Goal: Task Accomplishment & Management: Manage account settings

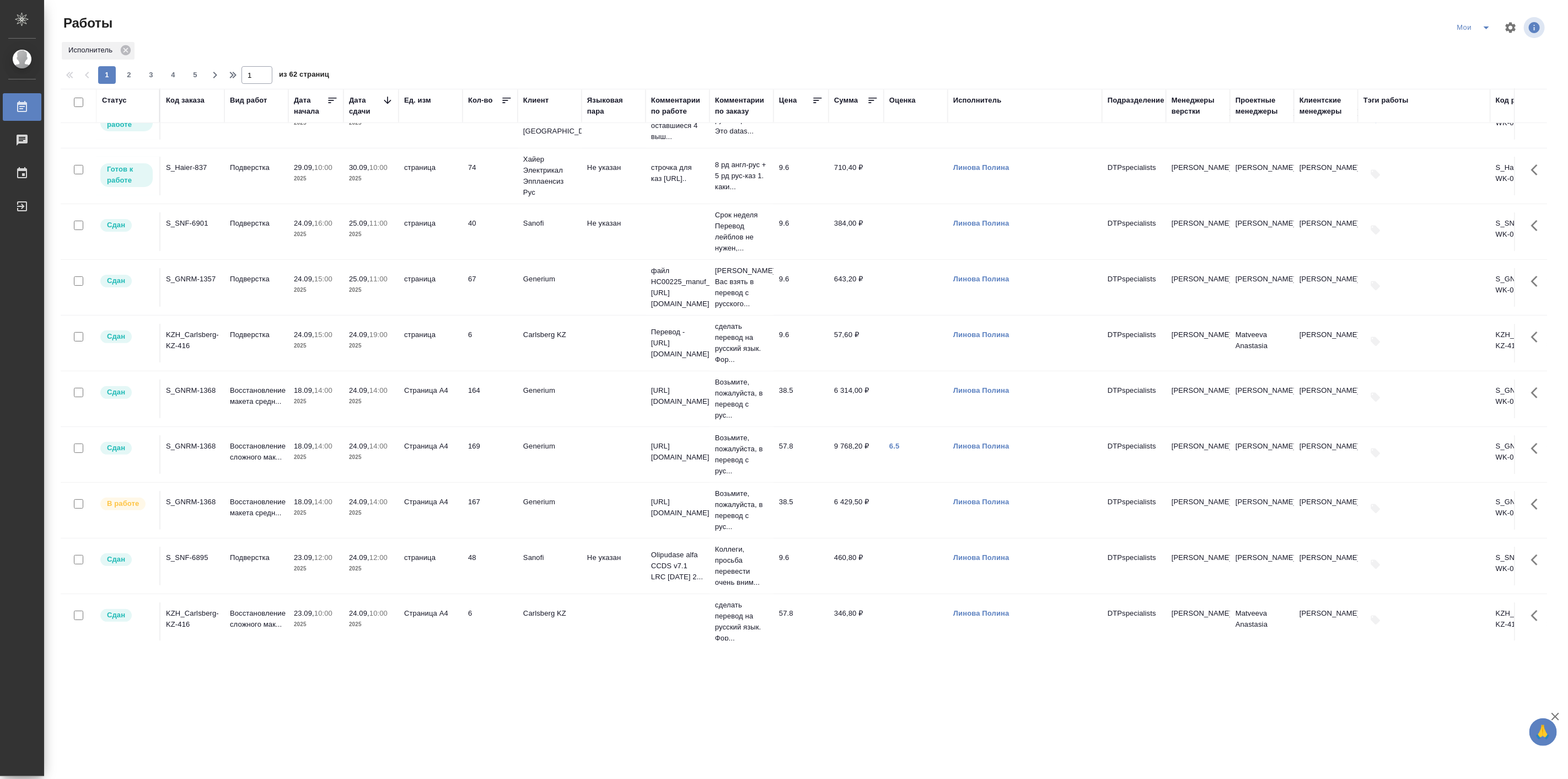
scroll to position [306, 0]
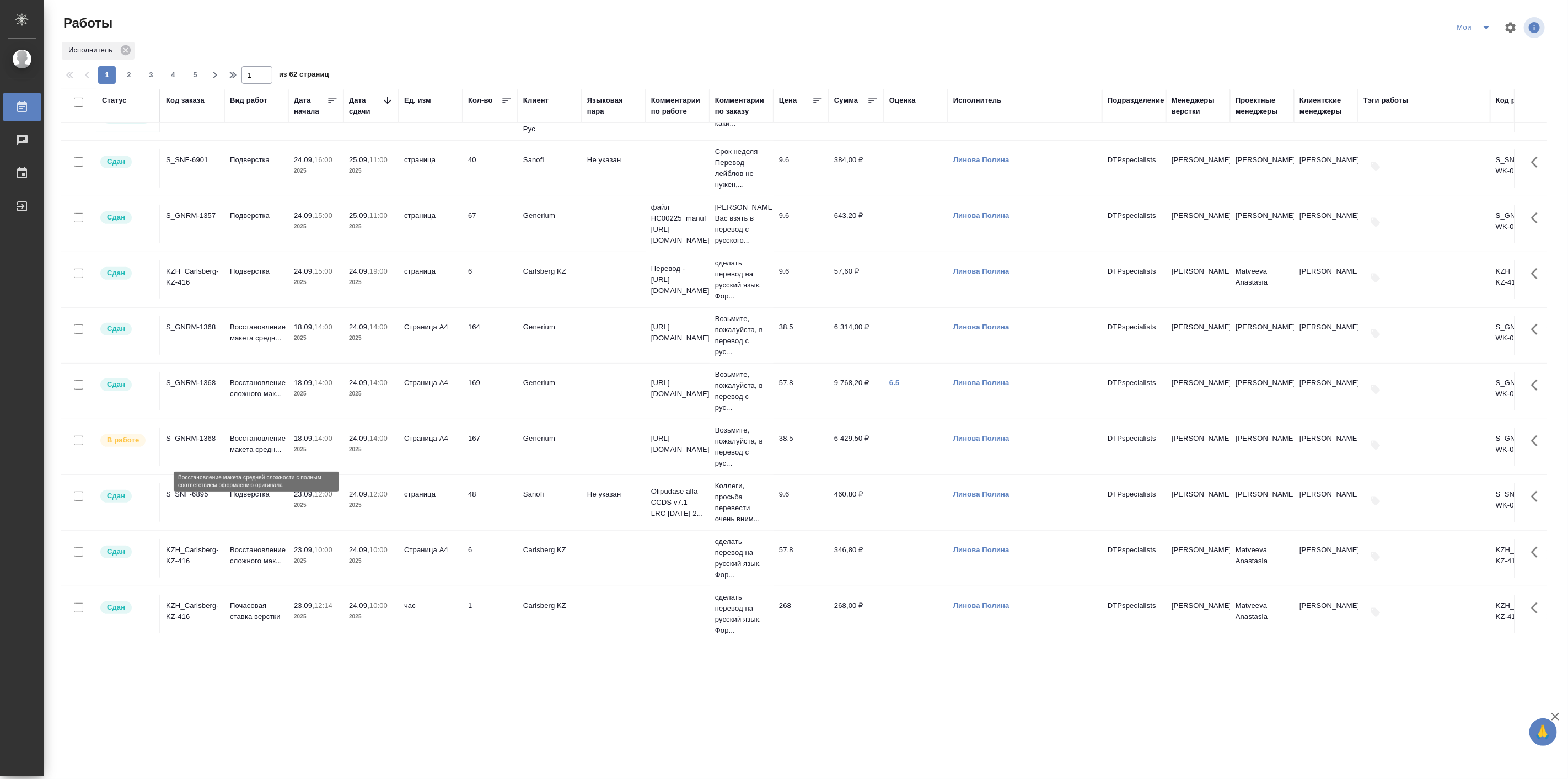
click at [277, 433] on p "Восстановление макета средн..." at bounding box center [256, 444] width 53 height 22
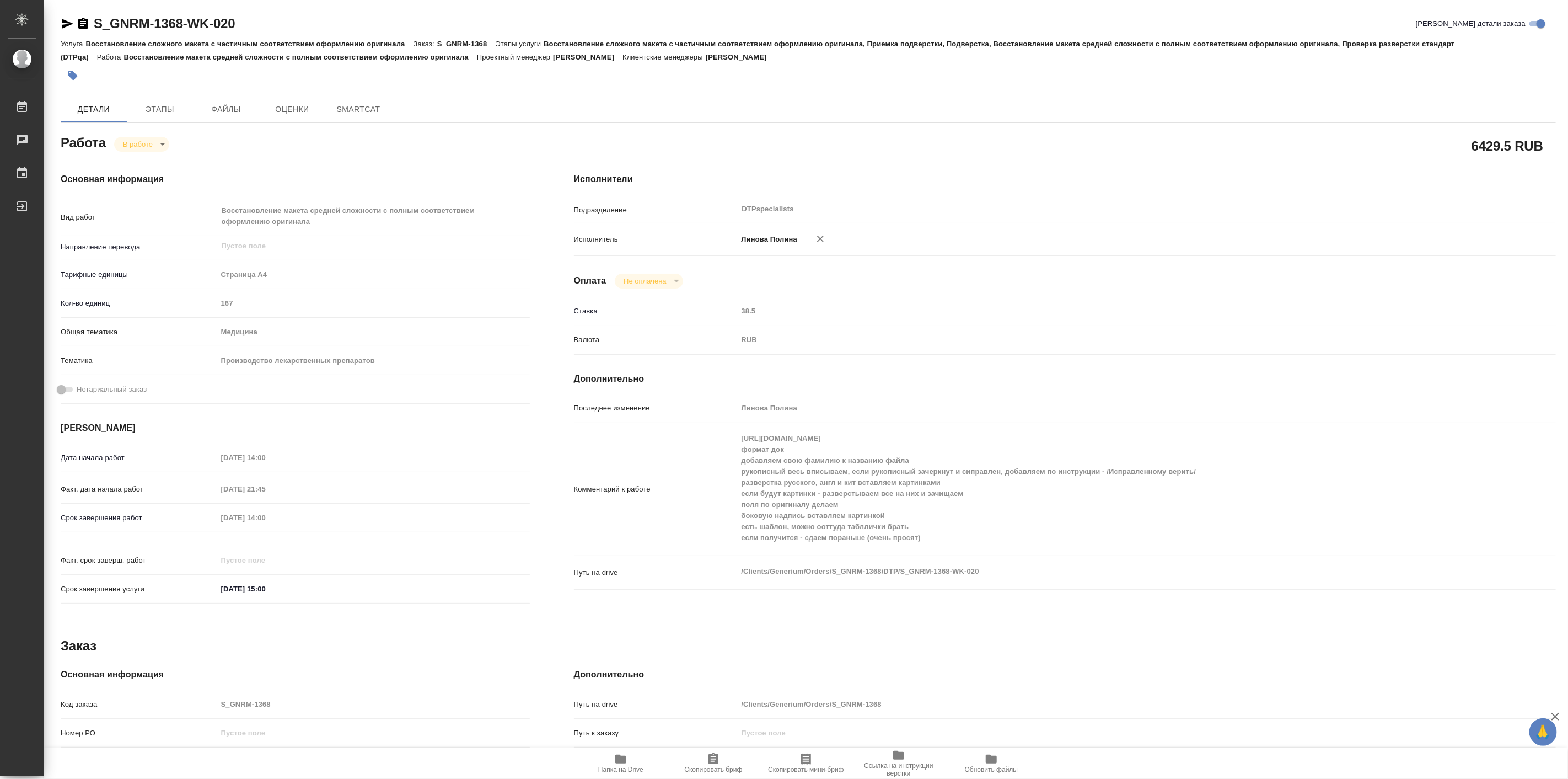
type textarea "x"
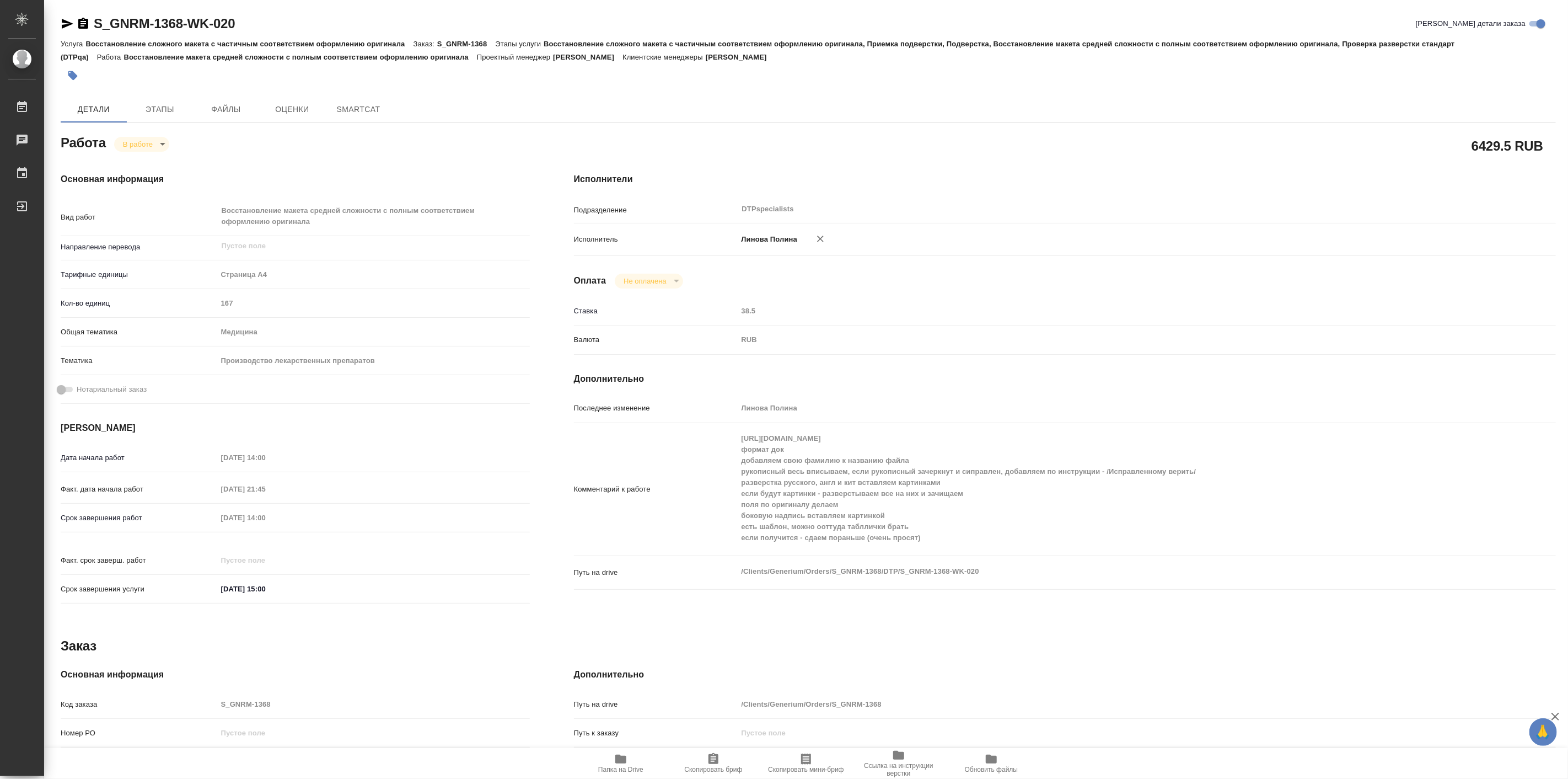
type textarea "x"
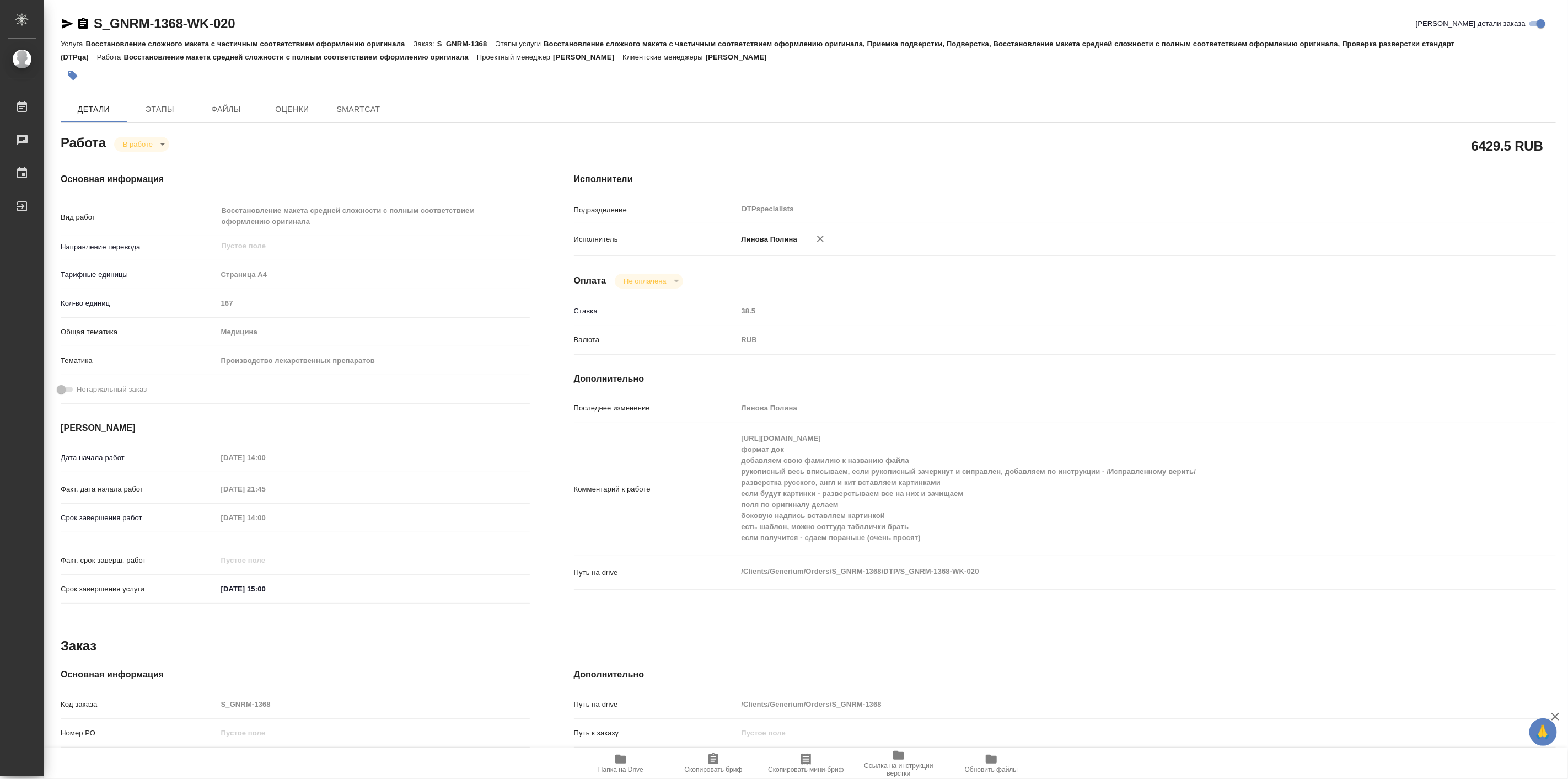
type textarea "x"
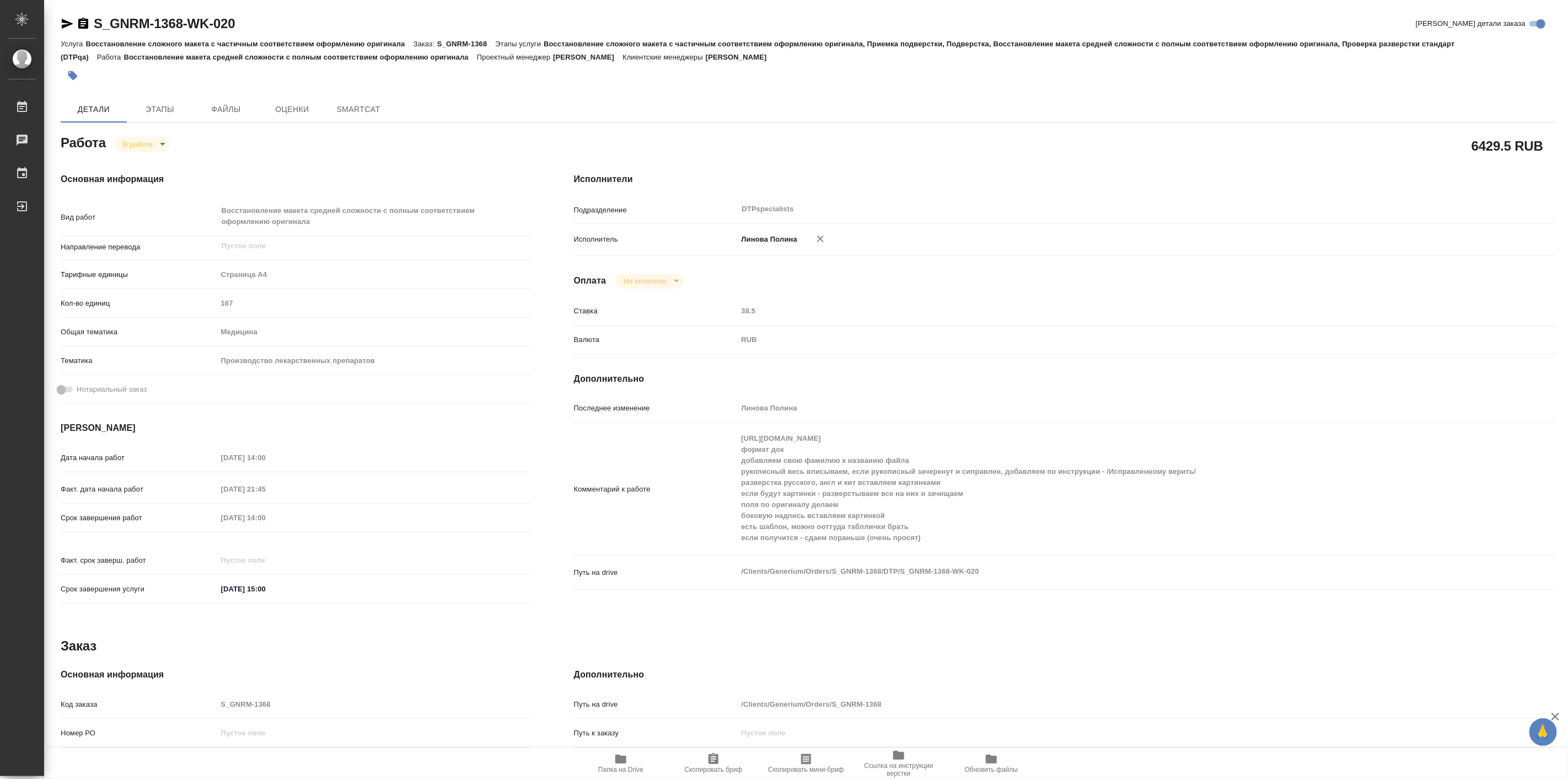
type textarea "x"
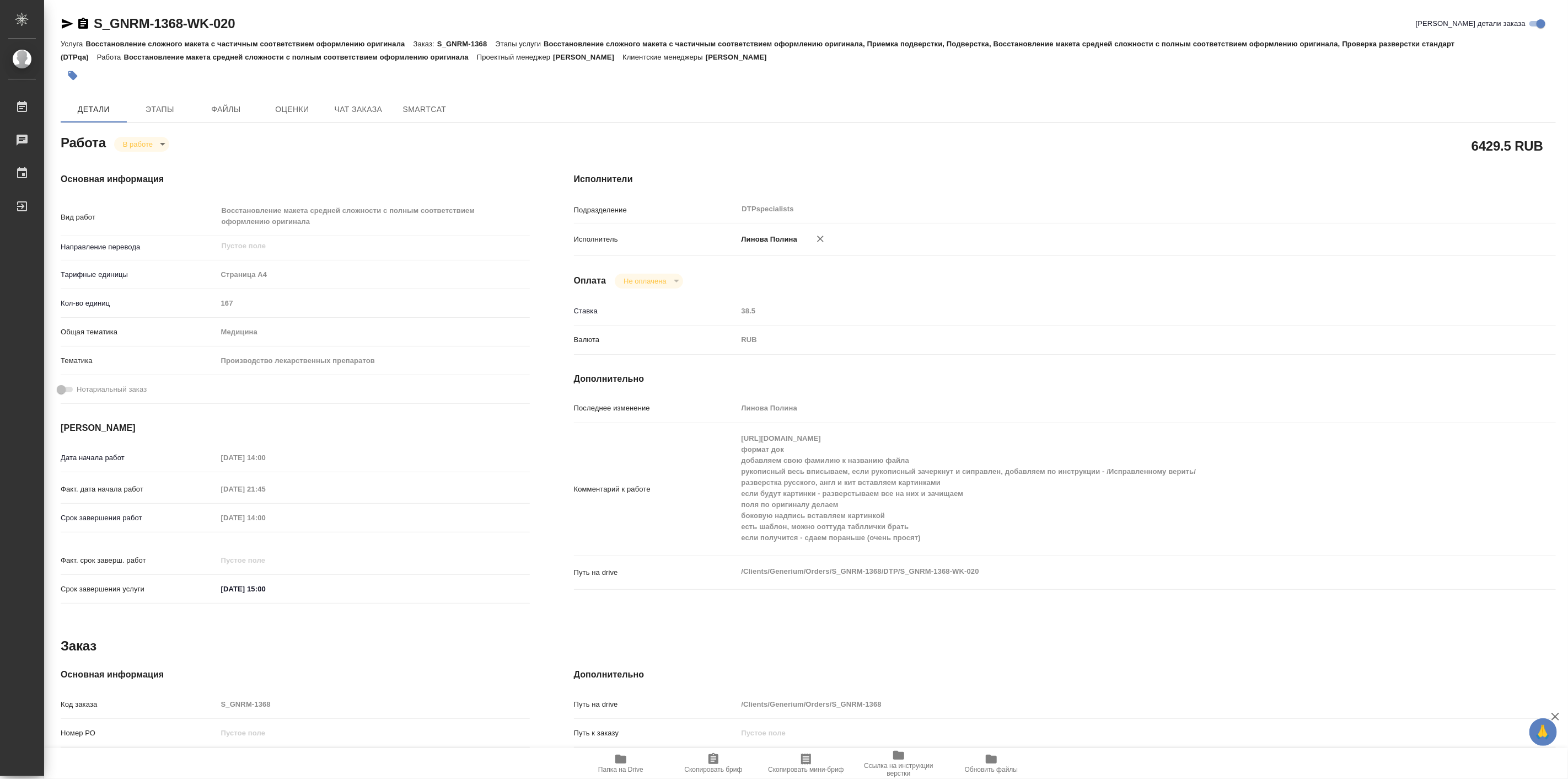
click at [619, 755] on icon "button" at bounding box center [621, 759] width 13 height 13
type textarea "x"
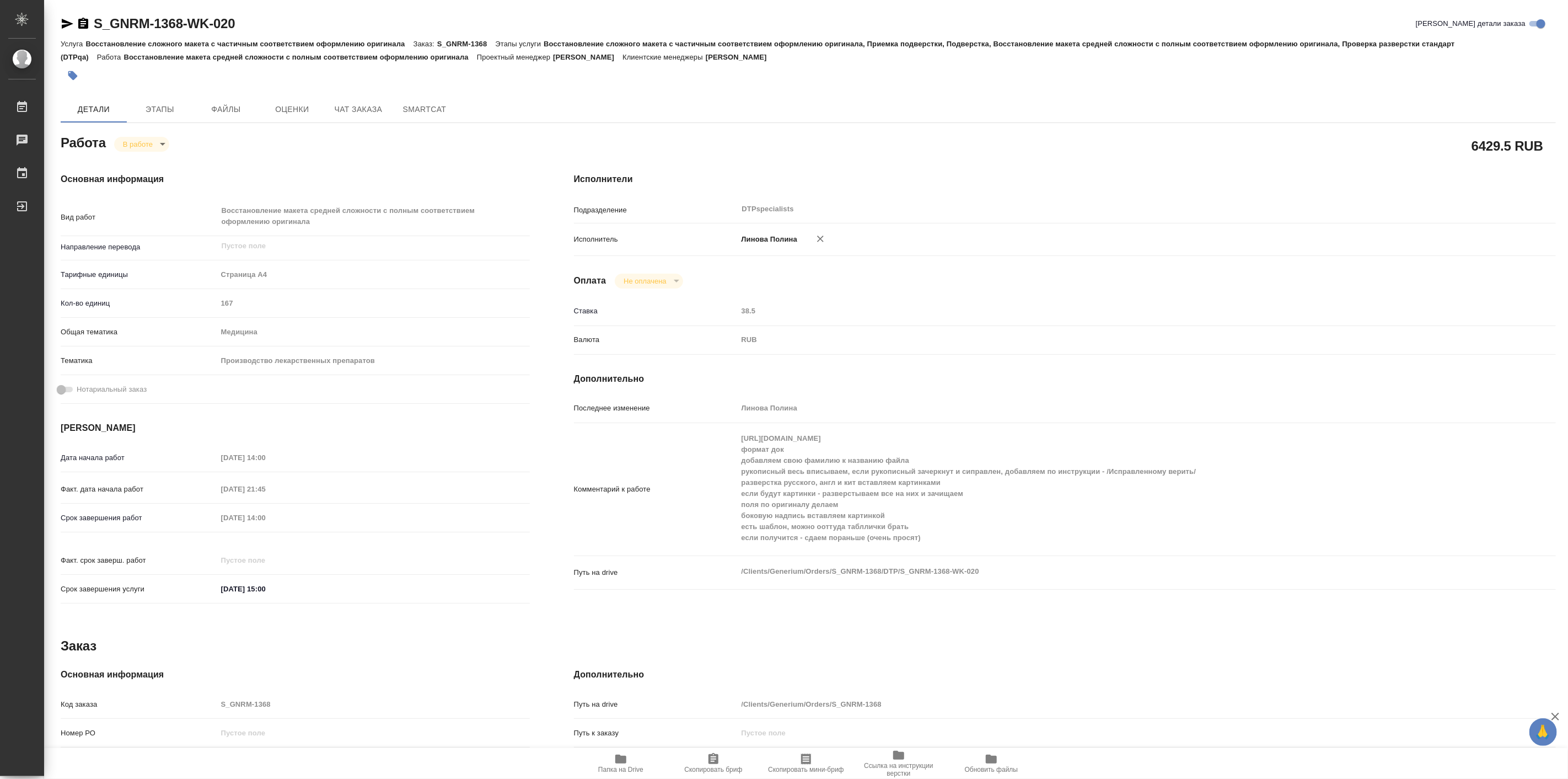
type textarea "x"
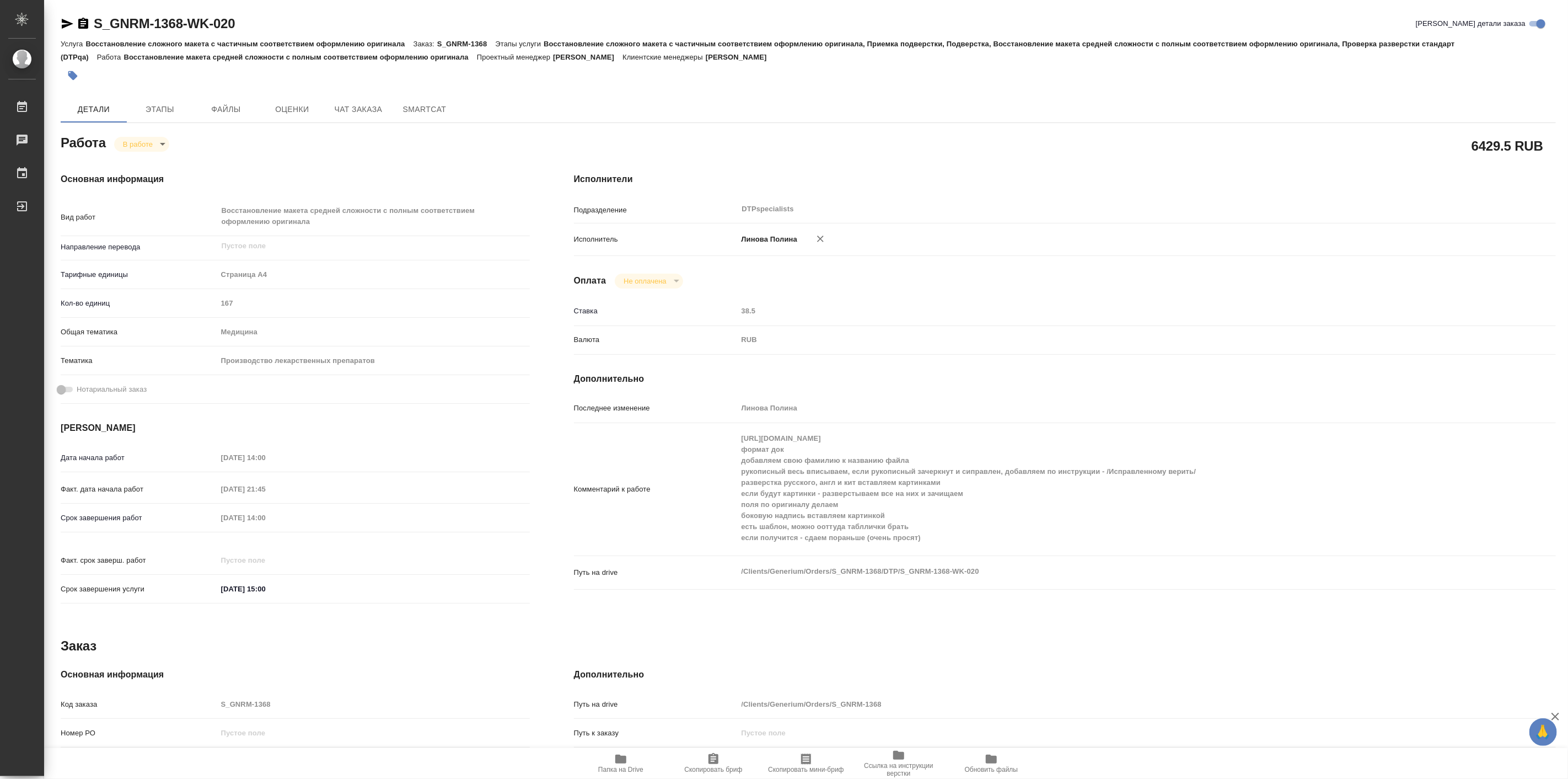
type textarea "x"
click at [149, 142] on body "🙏 .cls-1 fill:#fff; AWATERA [PERSON_NAME] Работы 1 Чаты График Выйти S_GNRM-136…" at bounding box center [784, 389] width 1568 height 779
click at [156, 160] on button "Выполнен" at bounding box center [142, 163] width 40 height 12
type textarea "x"
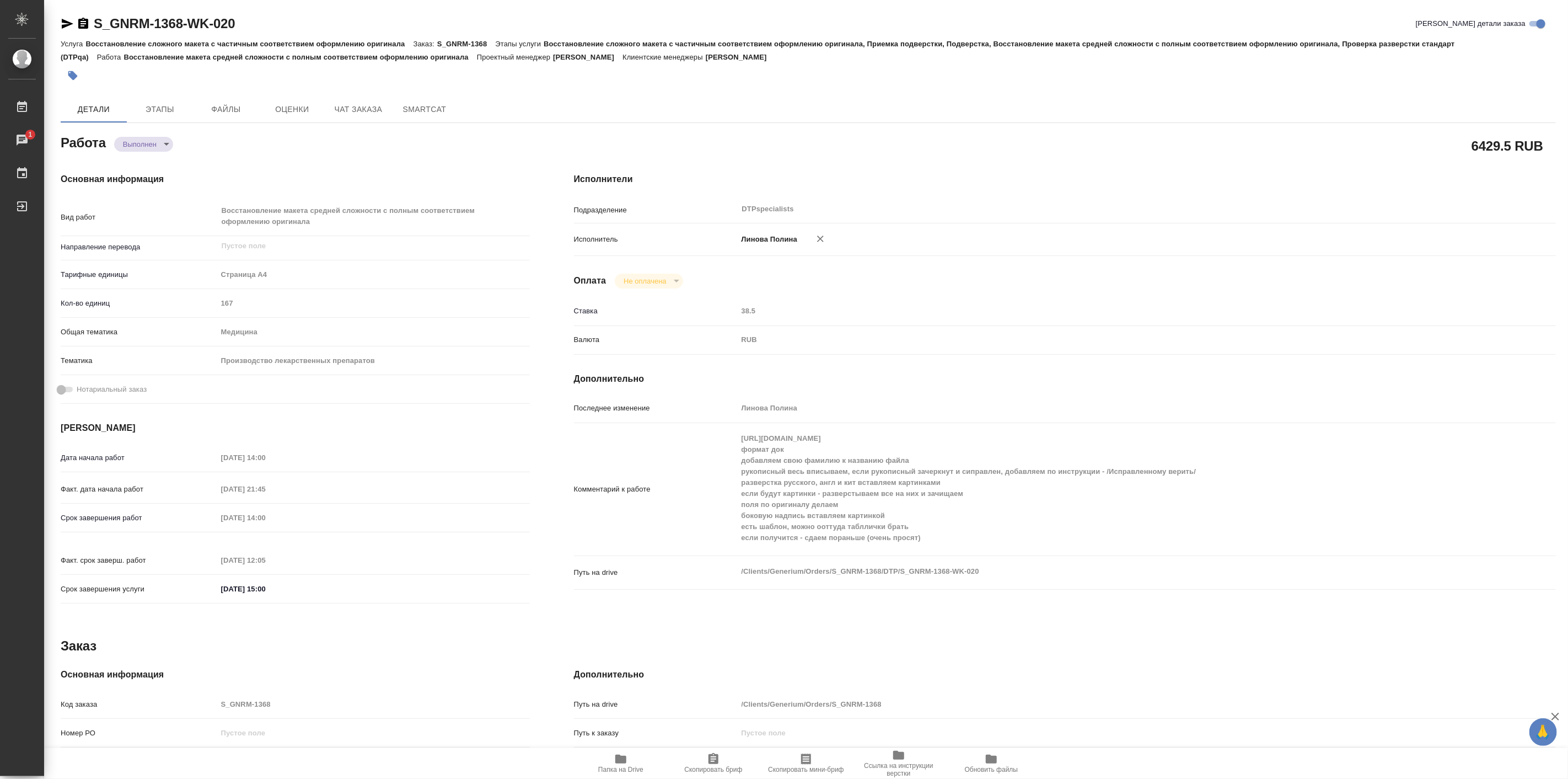
type textarea "x"
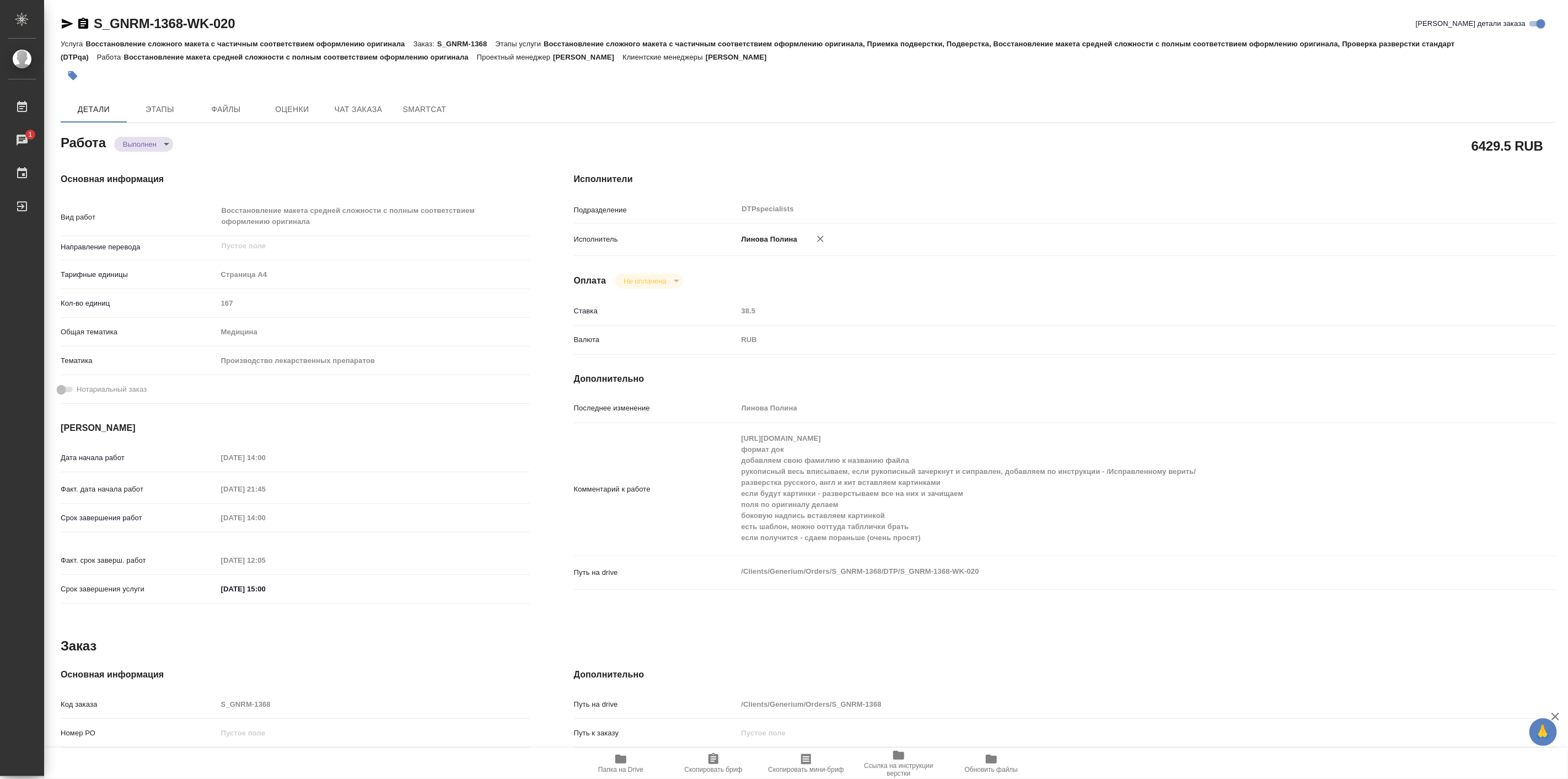
type textarea "x"
